Goal: Information Seeking & Learning: Learn about a topic

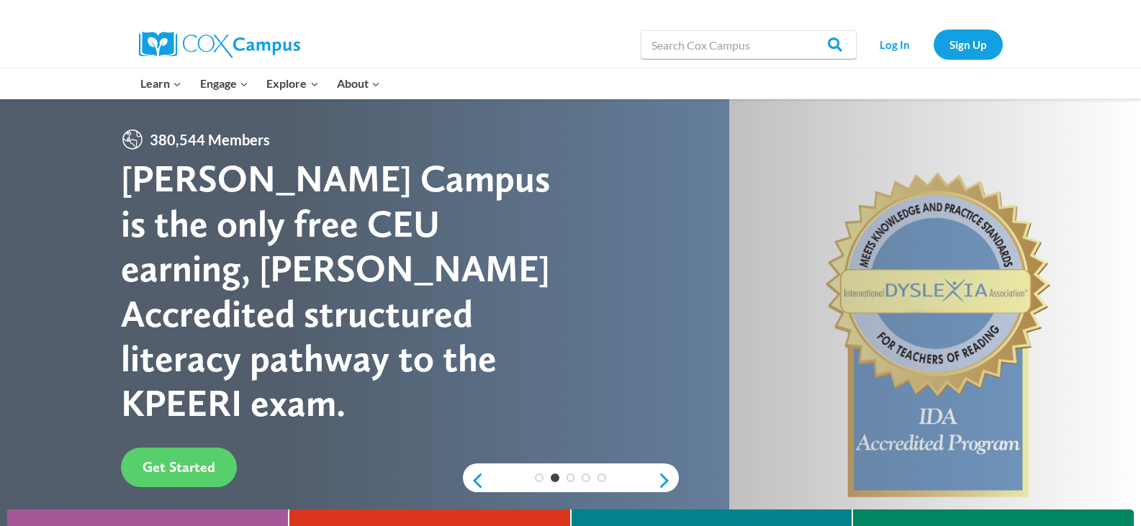
drag, startPoint x: 1016, startPoint y: 1, endPoint x: 738, endPoint y: 84, distance: 290.7
click at [738, 84] on div at bounding box center [854, 83] width 310 height 30
click at [908, 47] on link "Log In" at bounding box center [894, 45] width 63 height 30
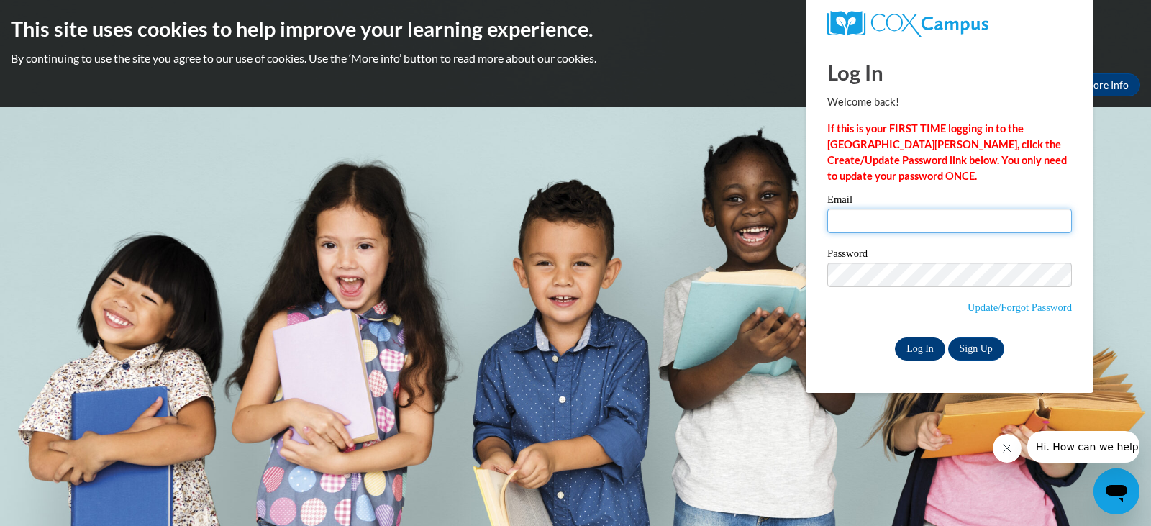
type input "[EMAIL_ADDRESS][DOMAIN_NAME]"
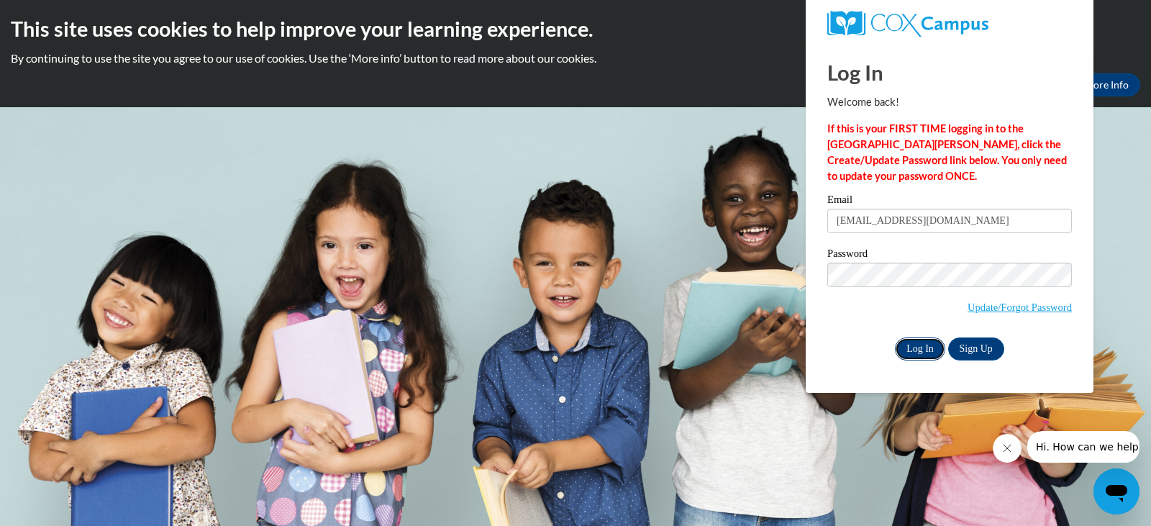
click at [918, 350] on input "Log In" at bounding box center [920, 348] width 50 height 23
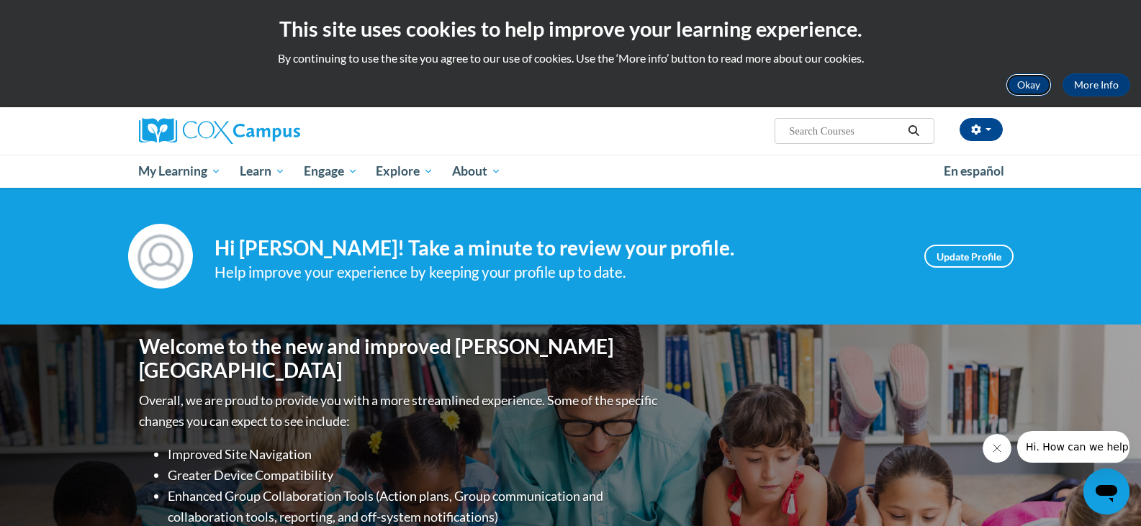
click at [1041, 90] on button "Okay" at bounding box center [1028, 84] width 46 height 23
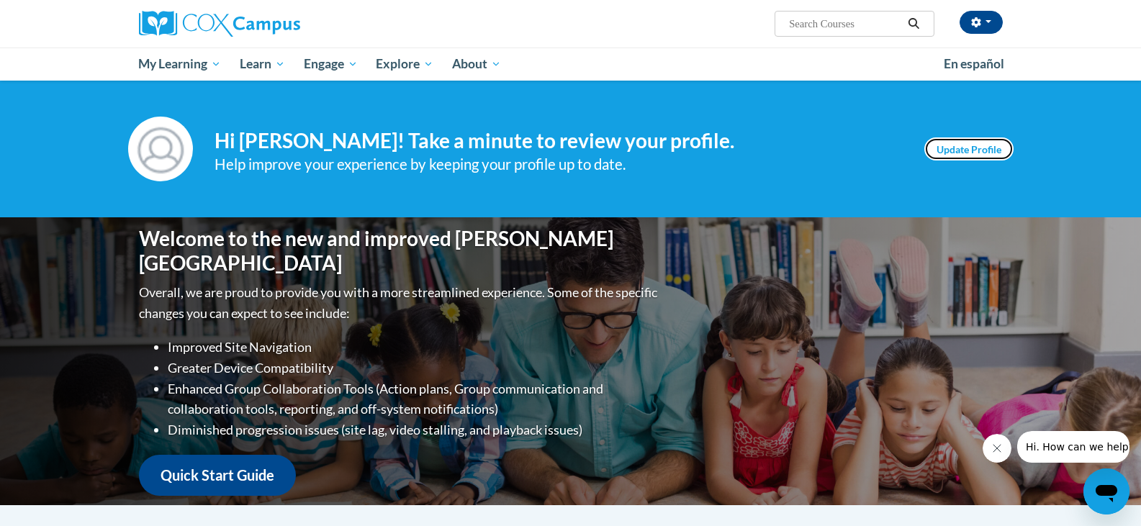
click at [967, 150] on link "Update Profile" at bounding box center [968, 148] width 89 height 23
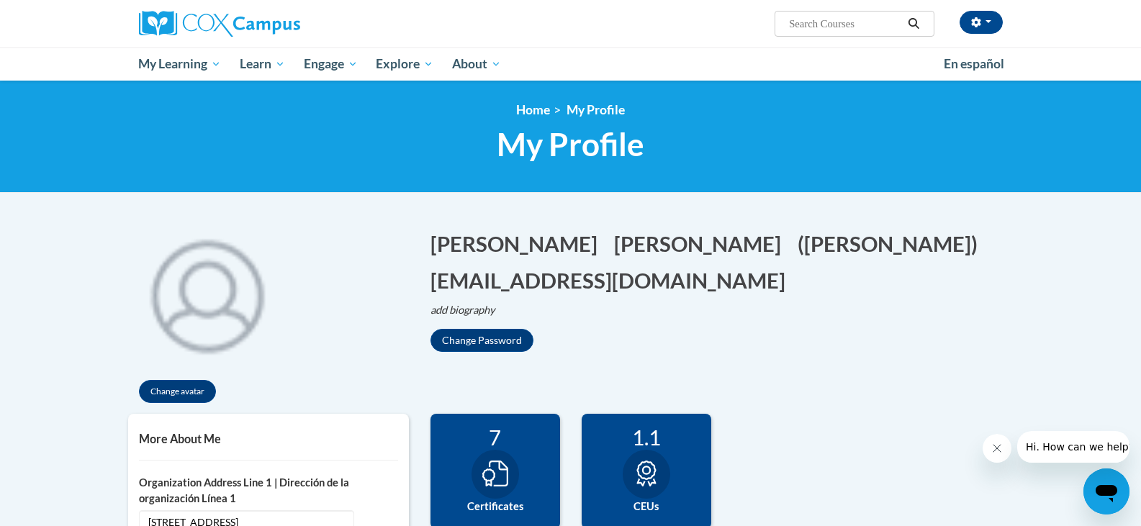
scroll to position [144, 0]
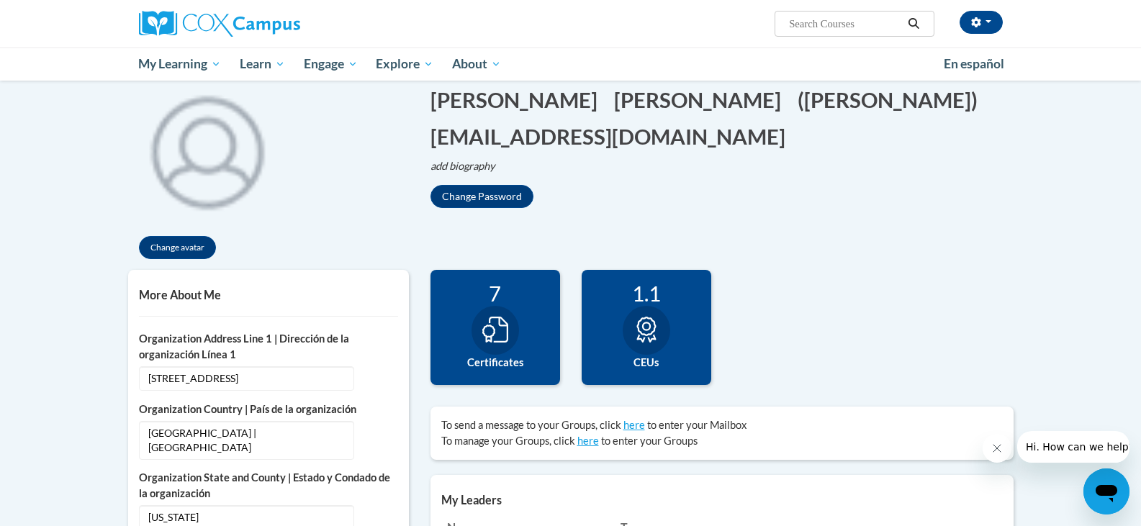
click at [510, 326] on div at bounding box center [494, 330] width 47 height 49
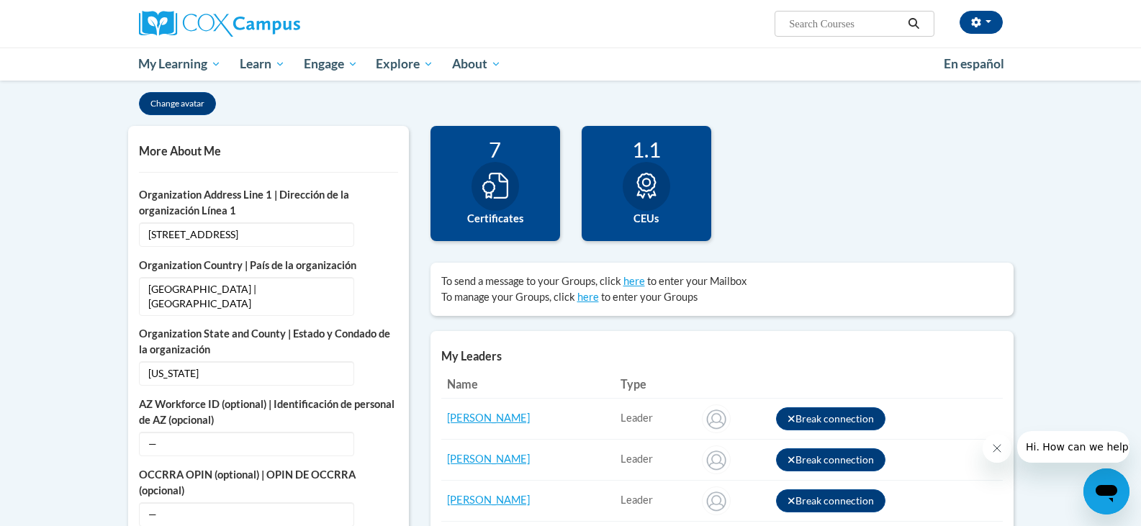
click at [495, 199] on icon at bounding box center [495, 186] width 26 height 26
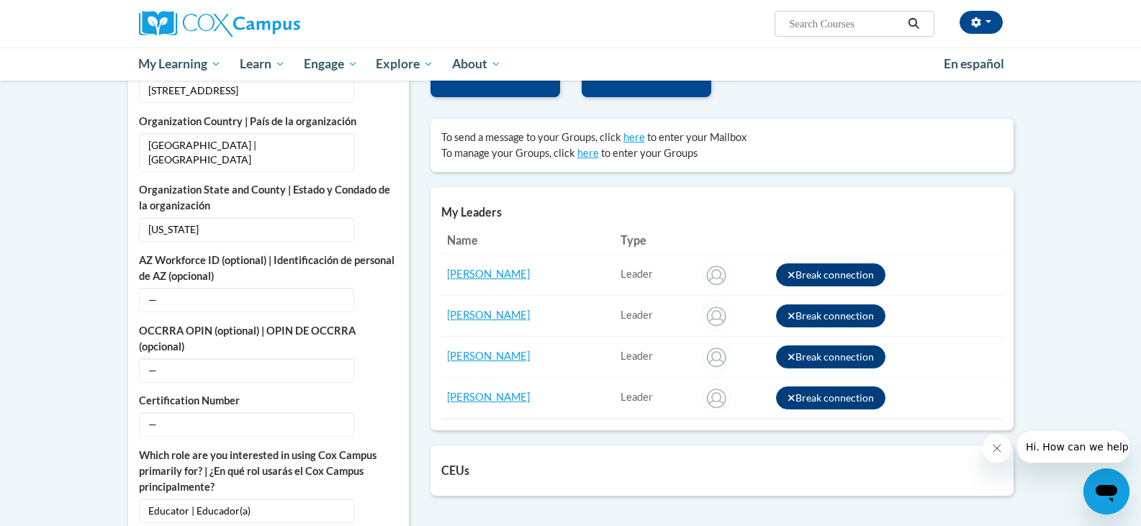
scroll to position [0, 0]
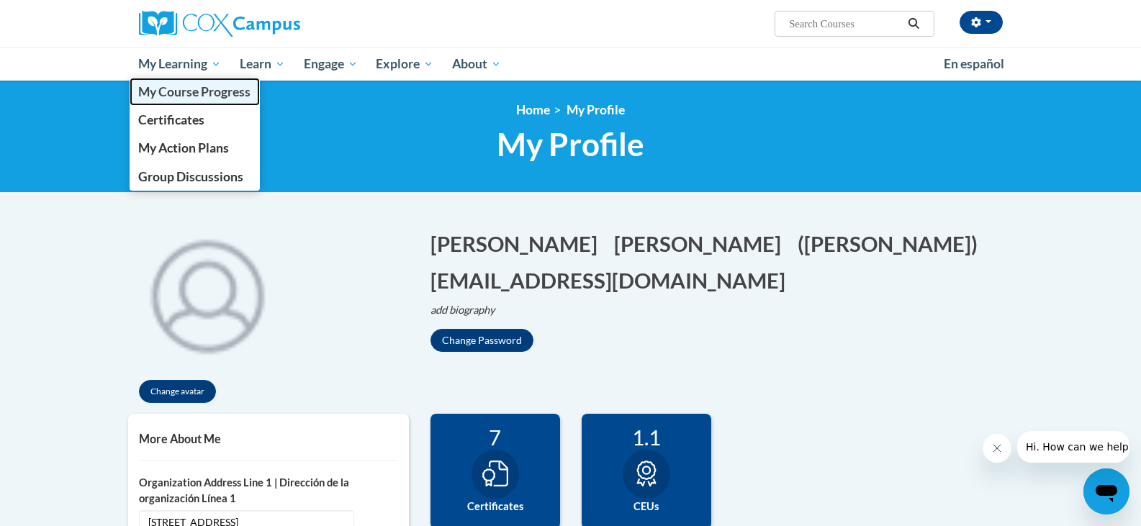
click at [181, 95] on span "My Course Progress" at bounding box center [194, 91] width 112 height 15
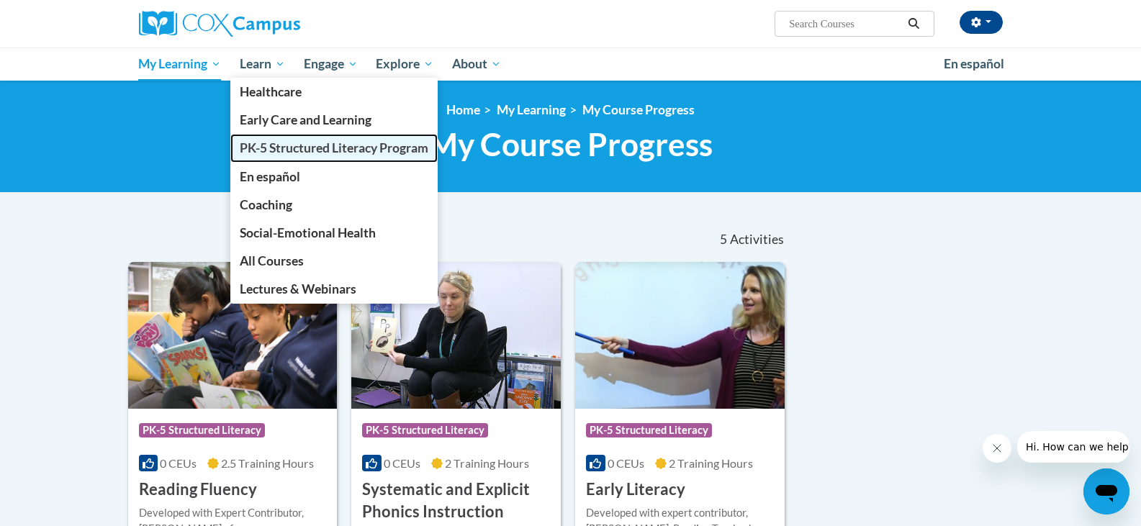
click at [279, 154] on span "PK-5 Structured Literacy Program" at bounding box center [334, 147] width 189 height 15
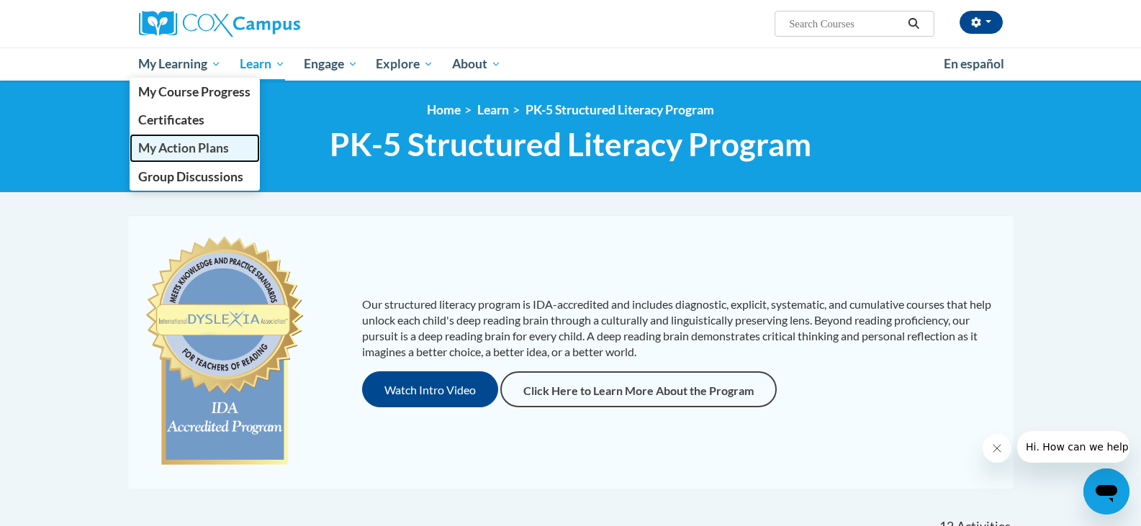
click at [187, 148] on span "My Action Plans" at bounding box center [183, 147] width 91 height 15
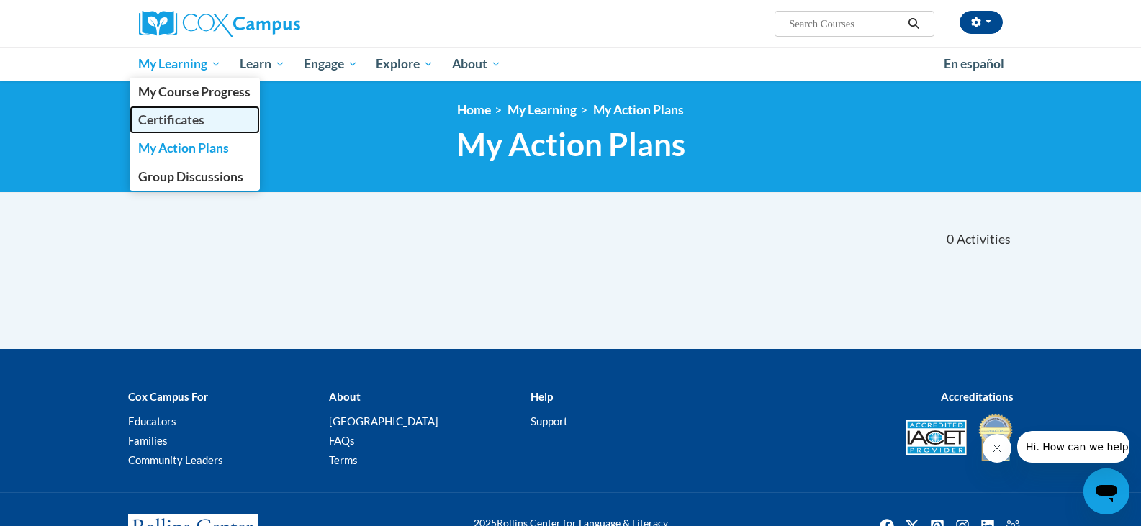
click at [187, 125] on span "Certificates" at bounding box center [171, 119] width 66 height 15
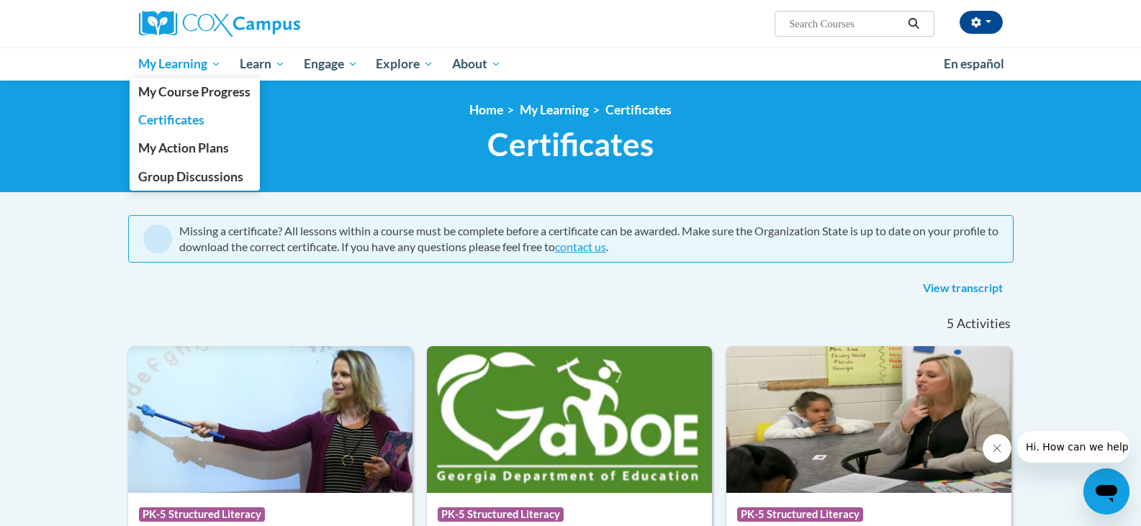
click at [194, 65] on span "My Learning" at bounding box center [179, 63] width 83 height 17
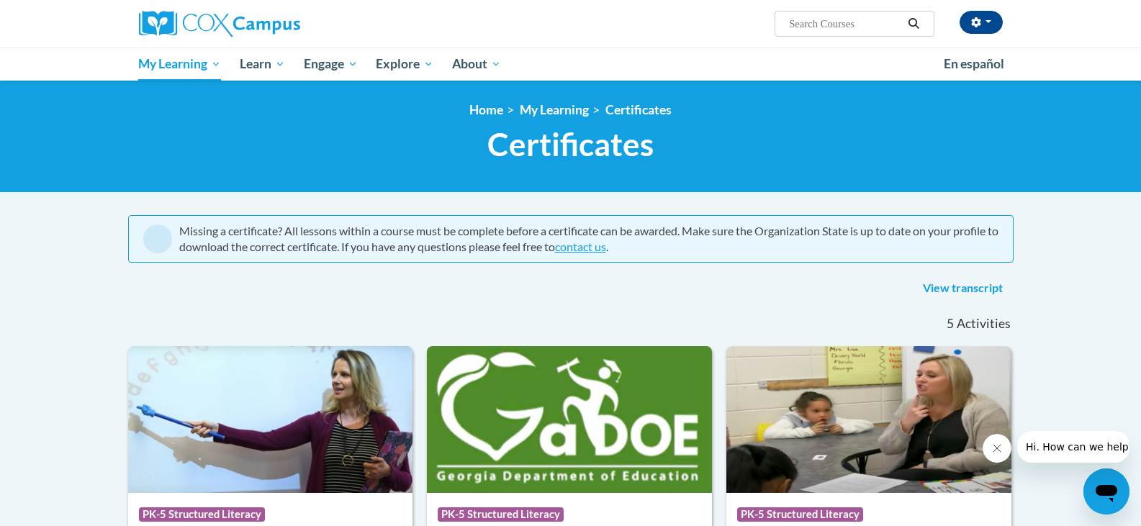
click at [796, 24] on input "Search..." at bounding box center [844, 23] width 115 height 17
type input "data driven instruction"
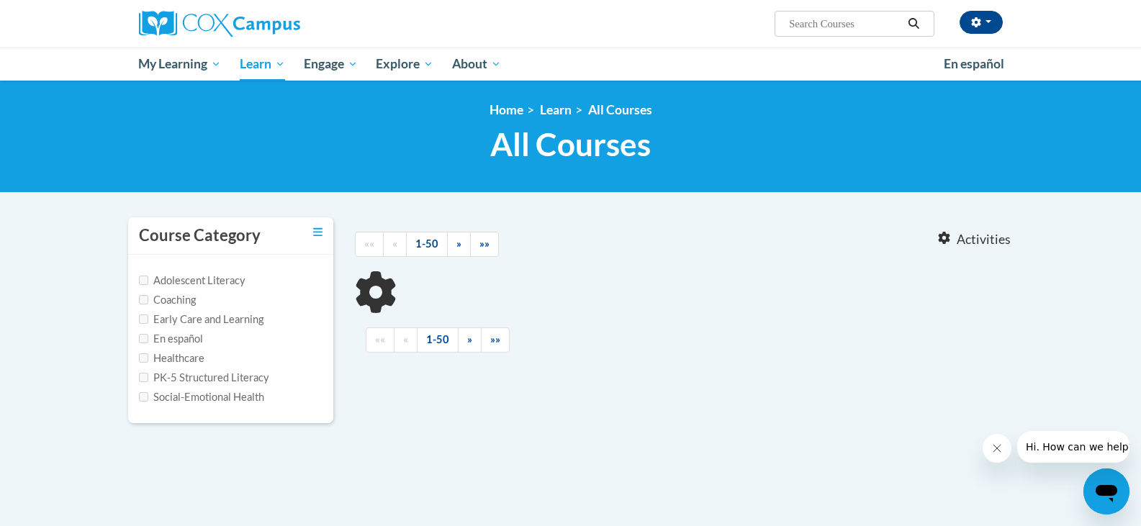
type input "data driven instruction"
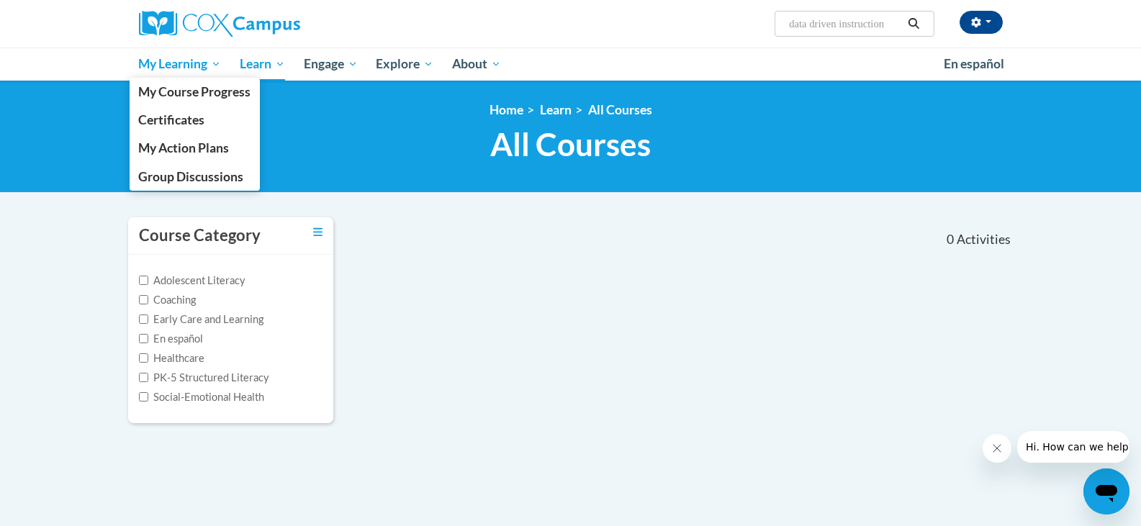
click at [173, 63] on span "My Learning" at bounding box center [179, 63] width 83 height 17
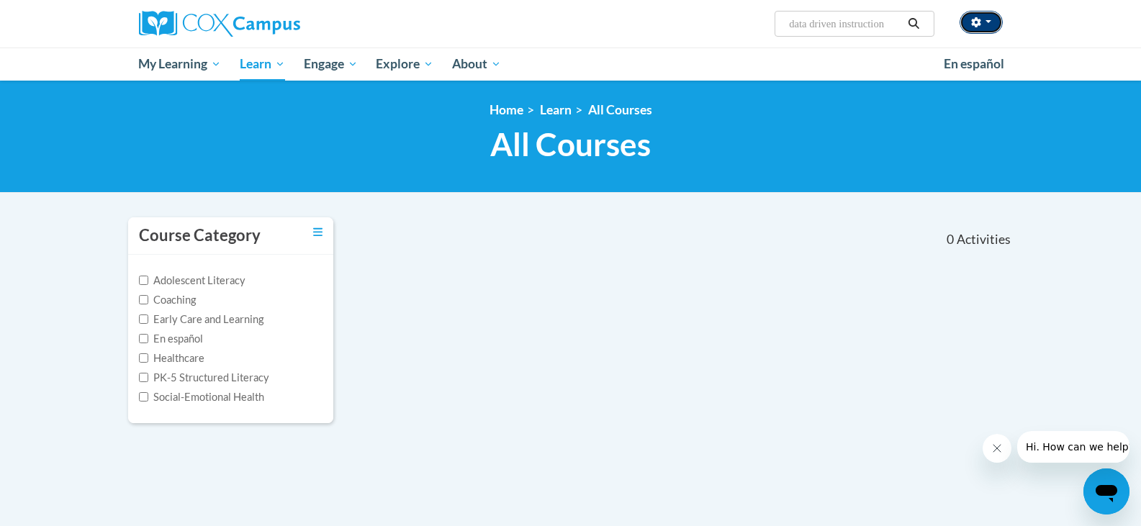
click at [989, 22] on span "button" at bounding box center [988, 21] width 6 height 3
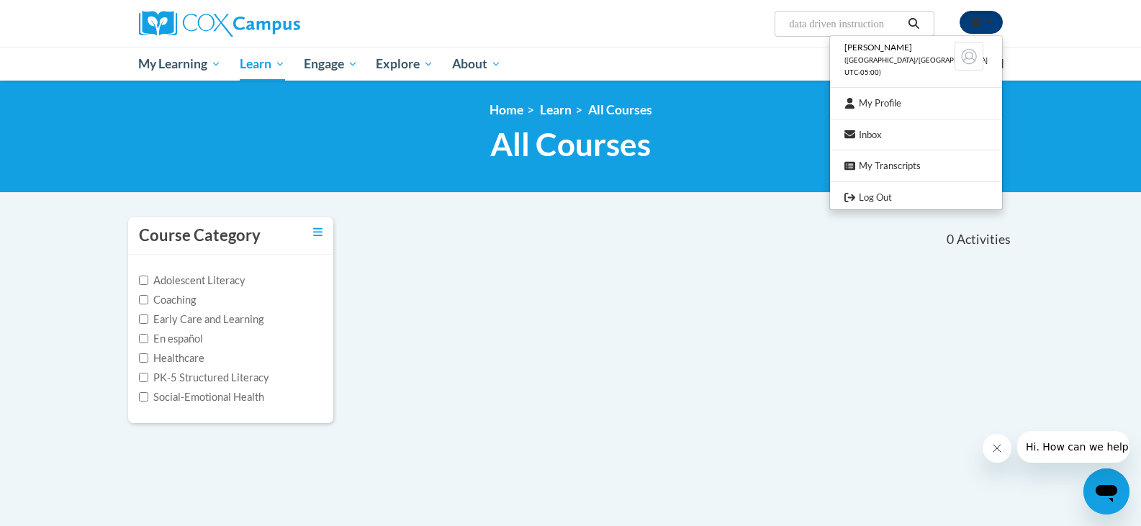
click at [984, 21] on button "button" at bounding box center [980, 22] width 43 height 23
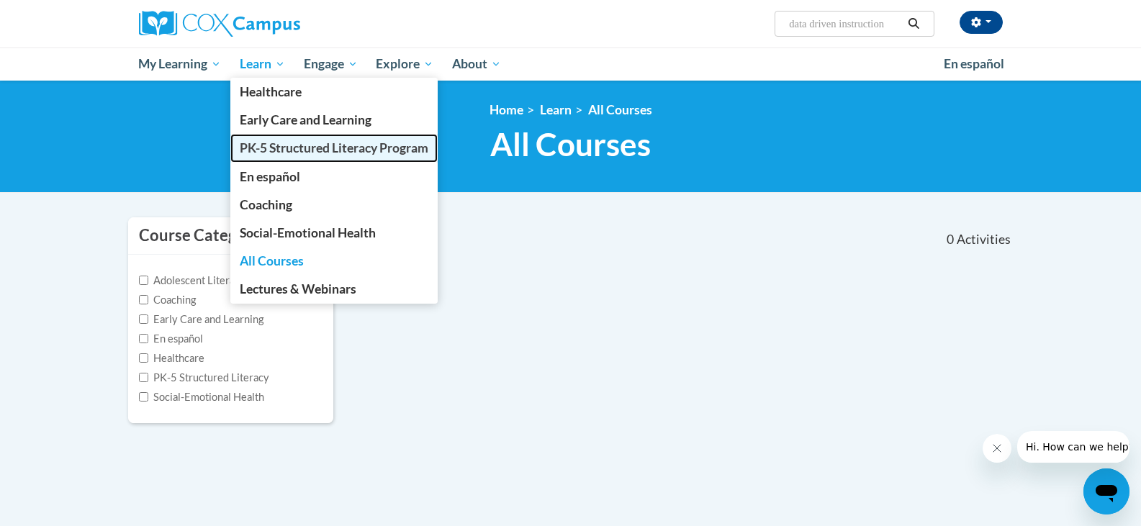
click at [289, 148] on span "PK-5 Structured Literacy Program" at bounding box center [334, 147] width 189 height 15
